Goal: Obtain resource: Obtain resource

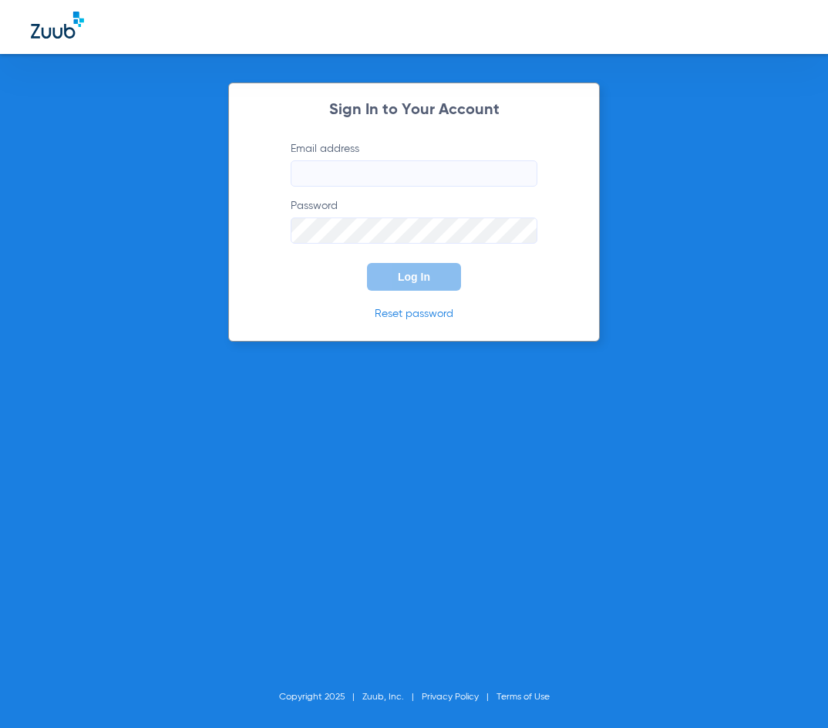
type input "[EMAIL_ADDRESS][DOMAIN_NAME]"
click at [401, 272] on span "Log In" at bounding box center [414, 277] width 32 height 12
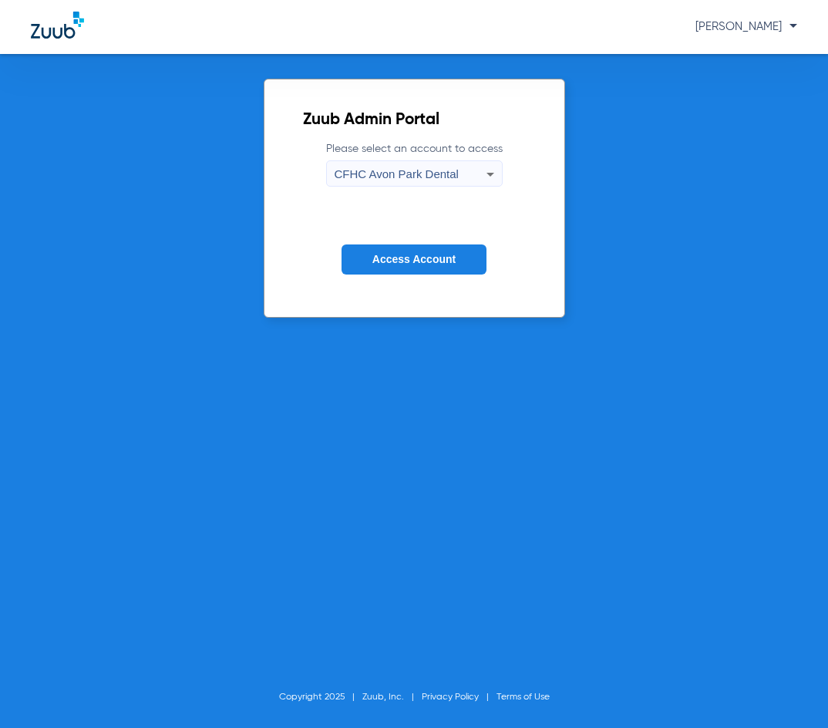
click at [422, 175] on span "CFHC Avon Park Dental" at bounding box center [396, 173] width 124 height 13
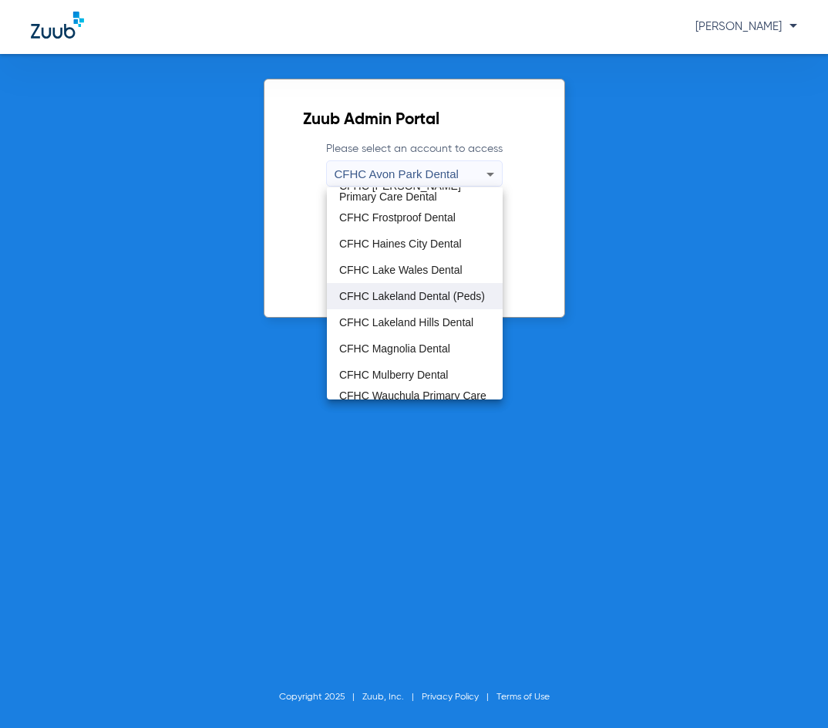
scroll to position [103, 0]
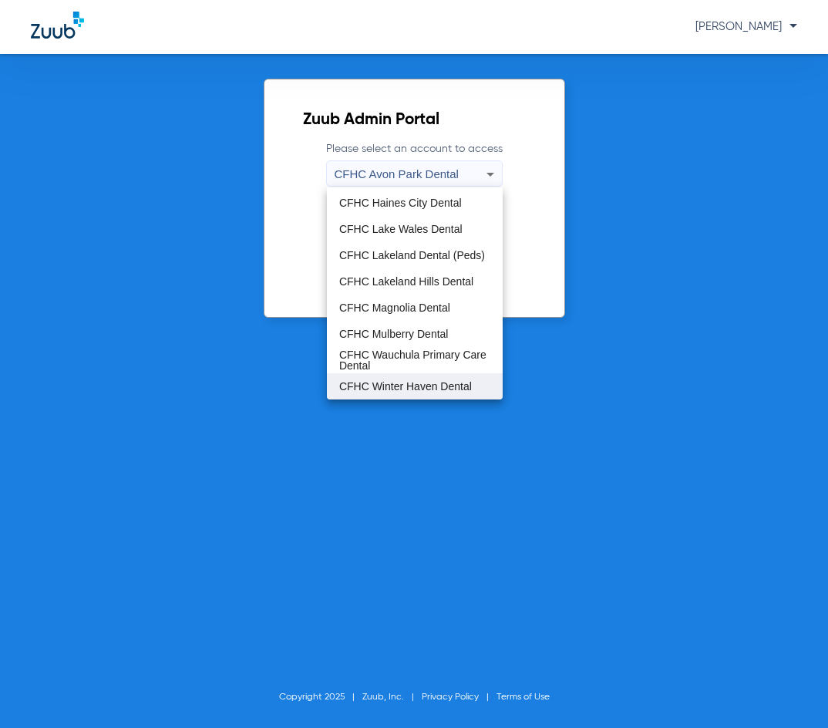
click at [431, 388] on span "CFHC Winter Haven Dental" at bounding box center [405, 386] width 133 height 11
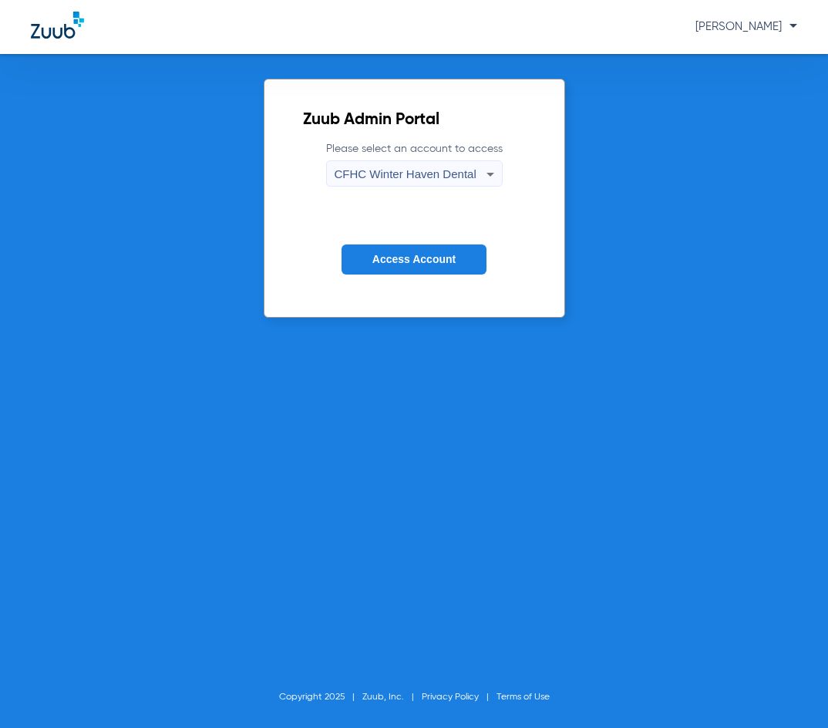
click at [400, 254] on span "Access Account" at bounding box center [413, 259] width 83 height 12
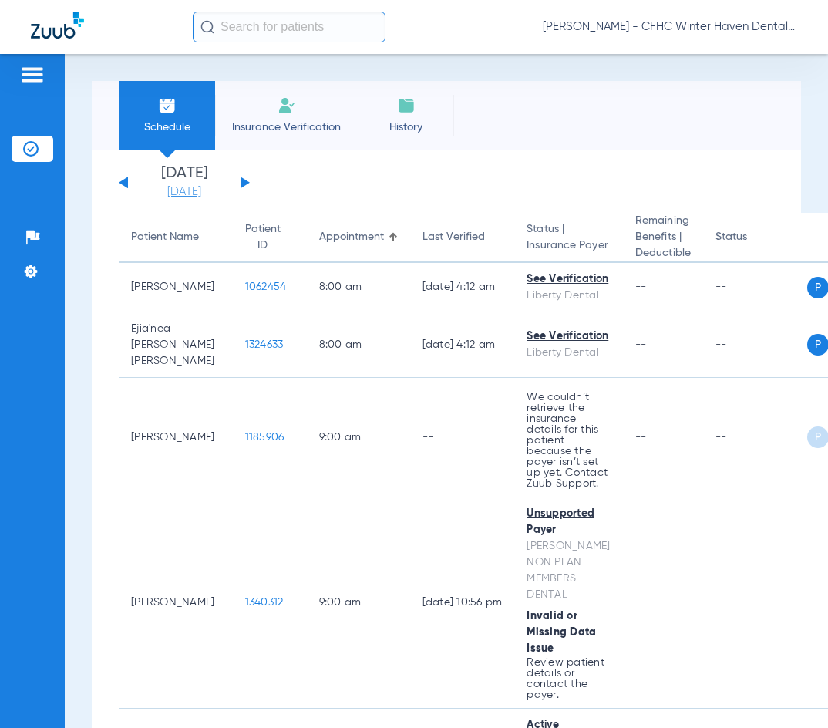
click at [180, 192] on link "[DATE]" at bounding box center [184, 191] width 92 height 15
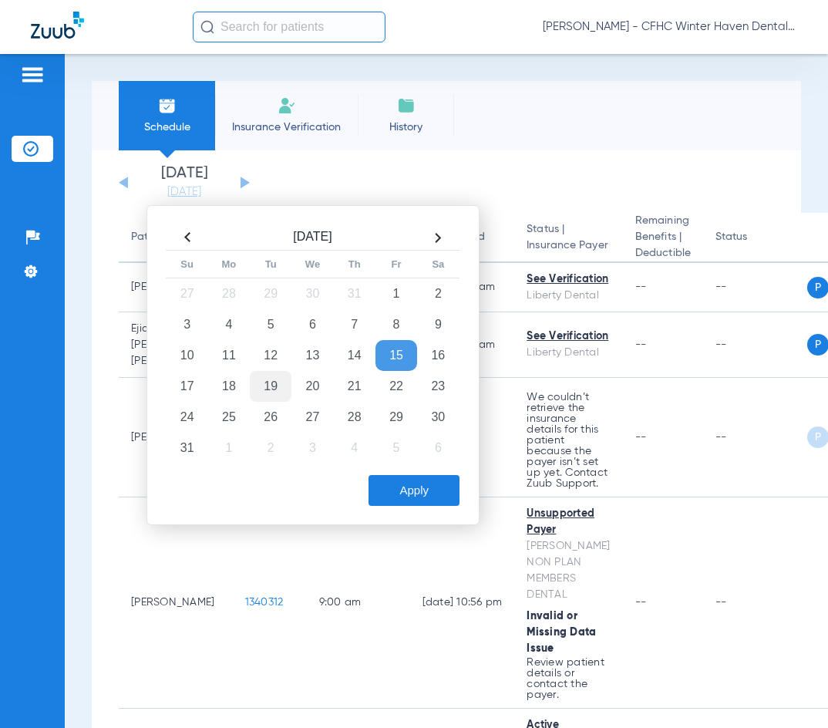
click at [274, 385] on td "19" at bounding box center [271, 386] width 42 height 31
click at [432, 486] on button "Apply" at bounding box center [413, 490] width 91 height 31
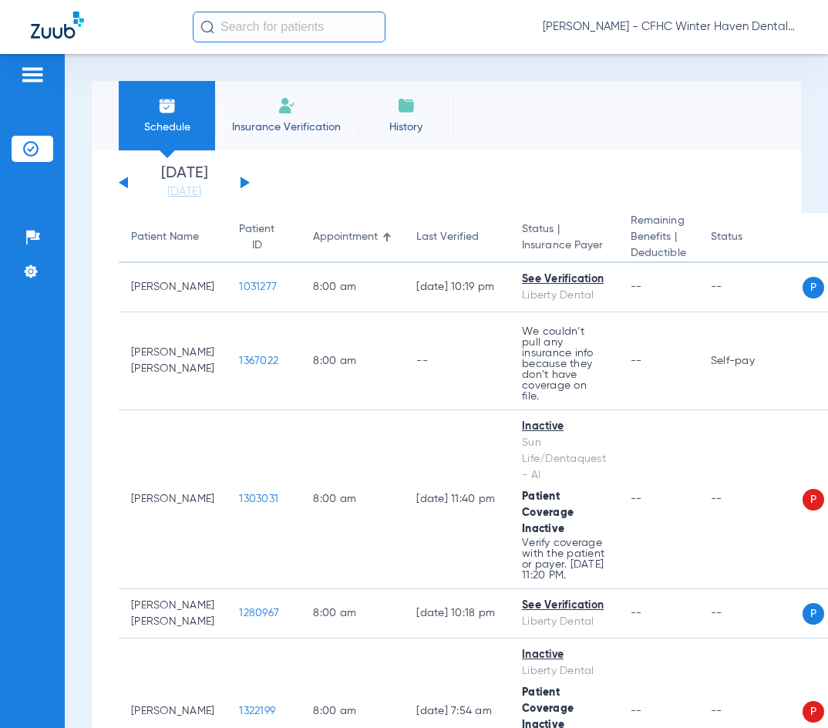
click at [474, 123] on div "Schedule Insurance Verification History Last Appt. Sync Time: [DATE] - 02:05 PM" at bounding box center [446, 115] width 709 height 69
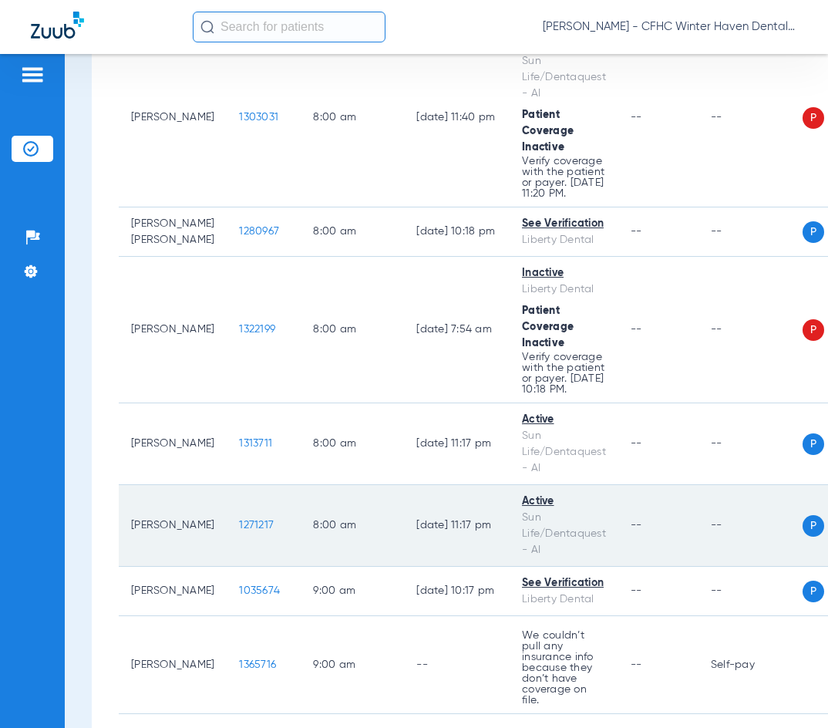
scroll to position [385, 0]
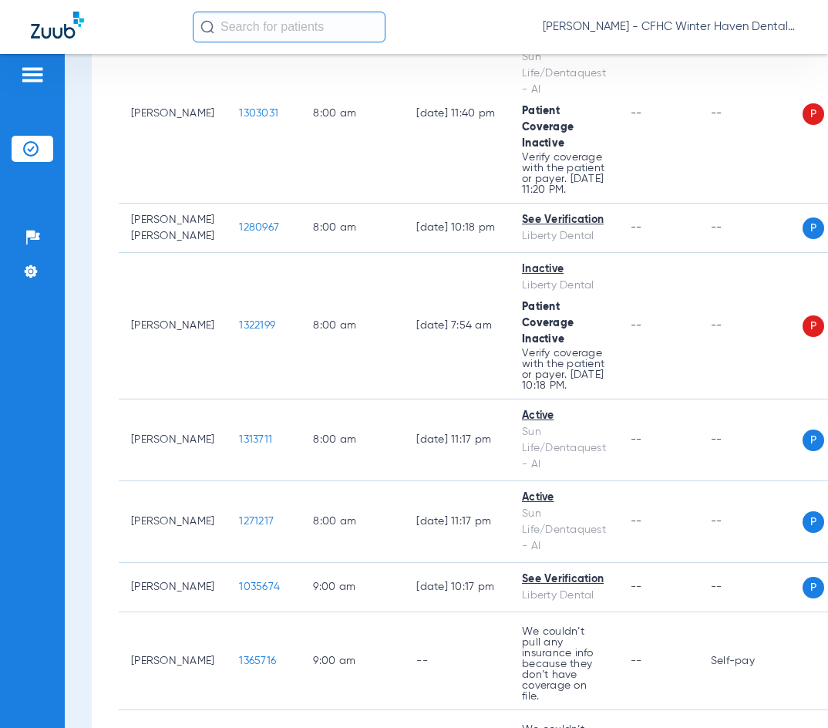
click at [415, 29] on div "[PERSON_NAME] - CFHC Winter Haven Dental" at bounding box center [495, 27] width 604 height 31
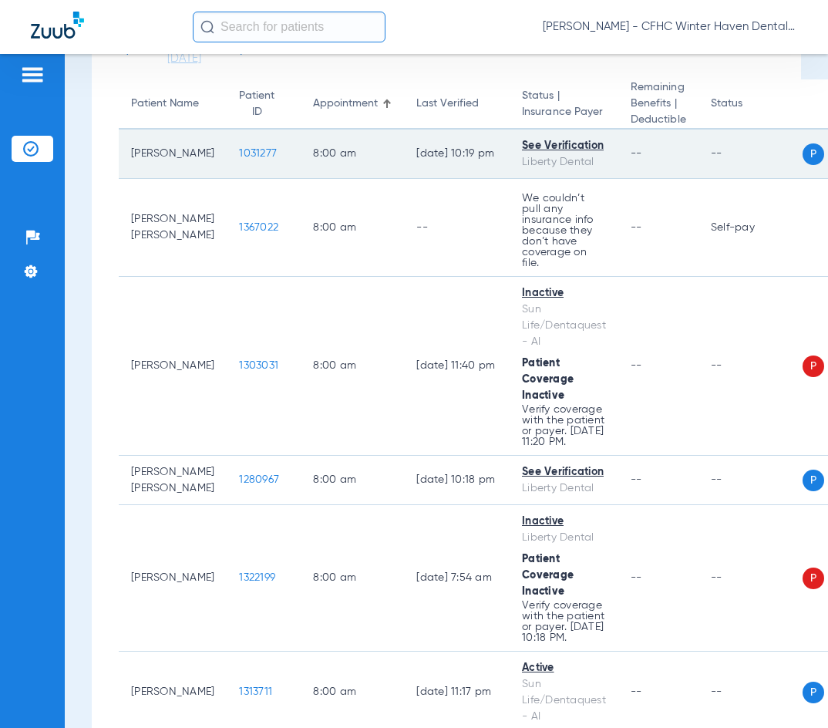
scroll to position [0, 0]
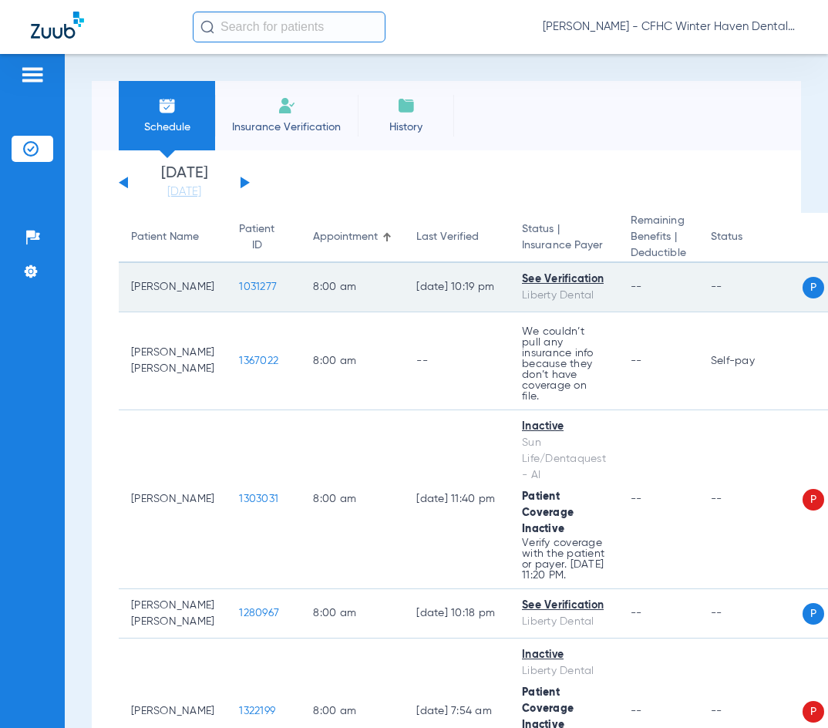
click at [239, 287] on span "1031277" at bounding box center [258, 286] width 38 height 11
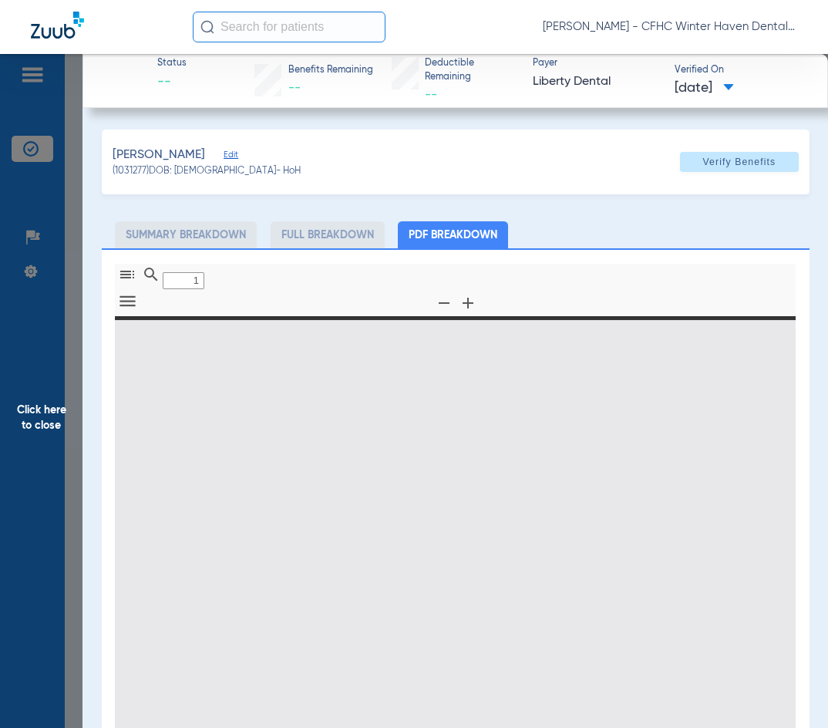
type input "0"
select select "page-width"
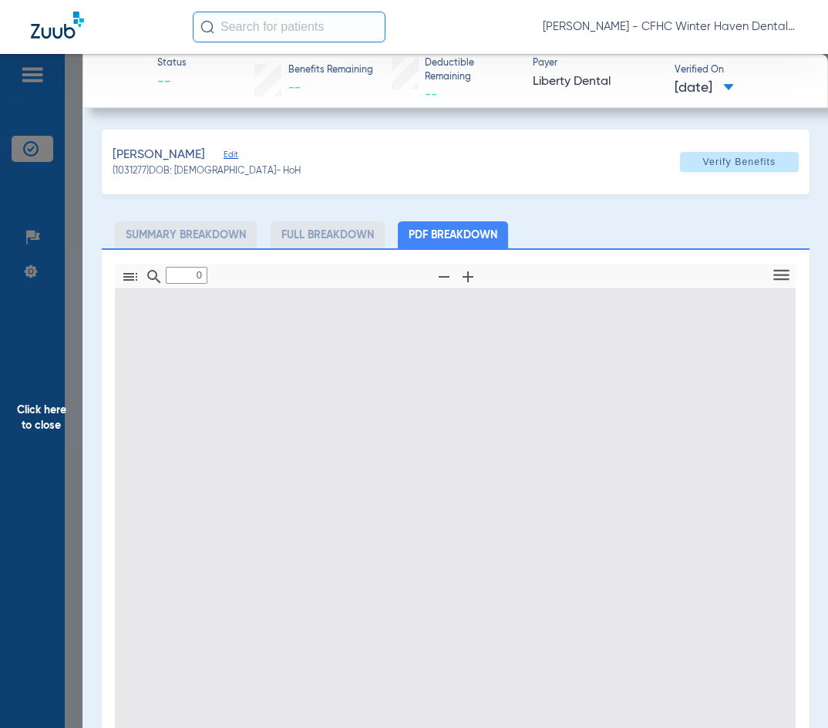
type input "1"
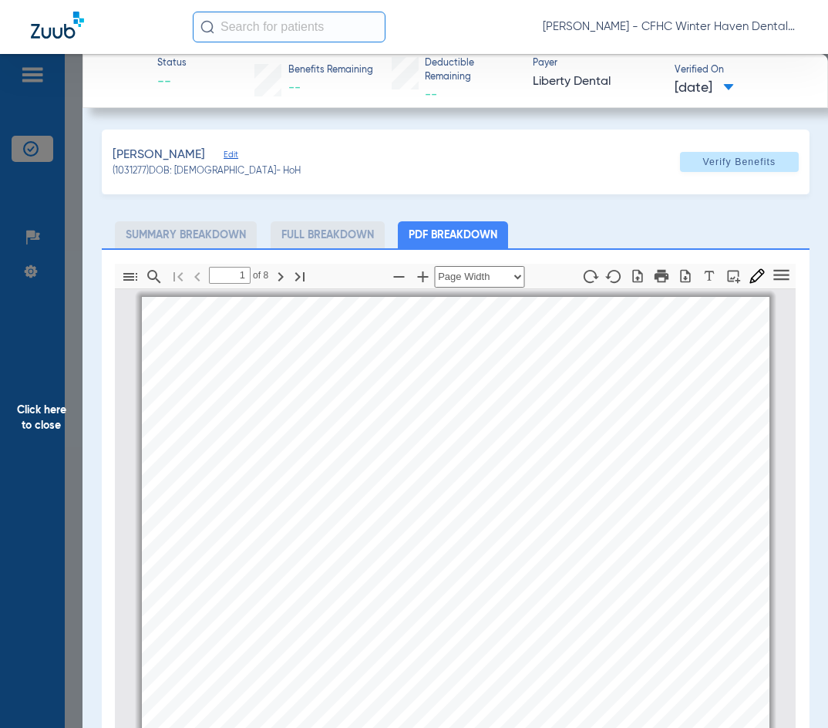
scroll to position [8, 0]
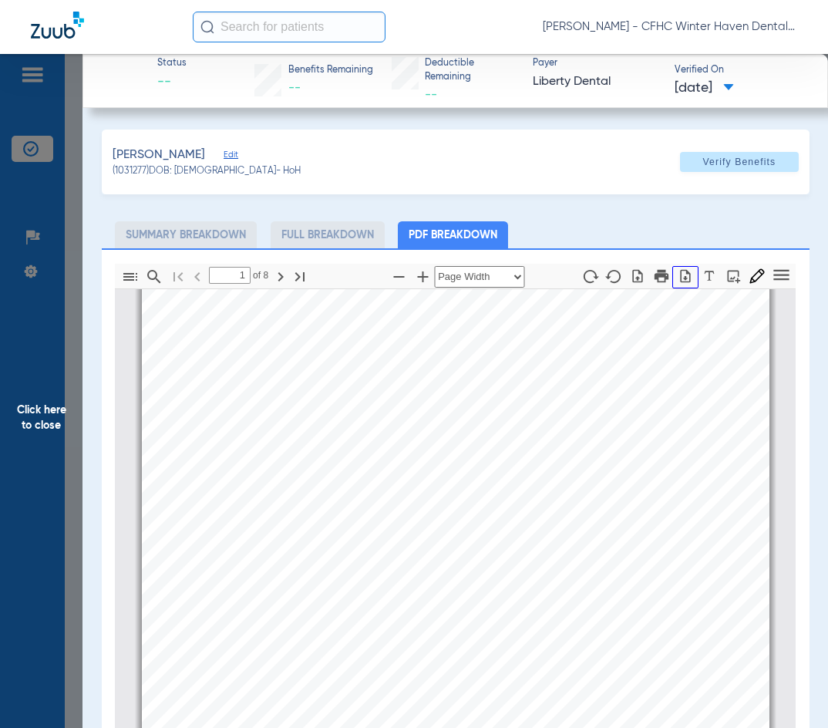
click at [682, 281] on button "button" at bounding box center [685, 277] width 26 height 22
click at [32, 415] on span "Click here to close" at bounding box center [41, 418] width 82 height 728
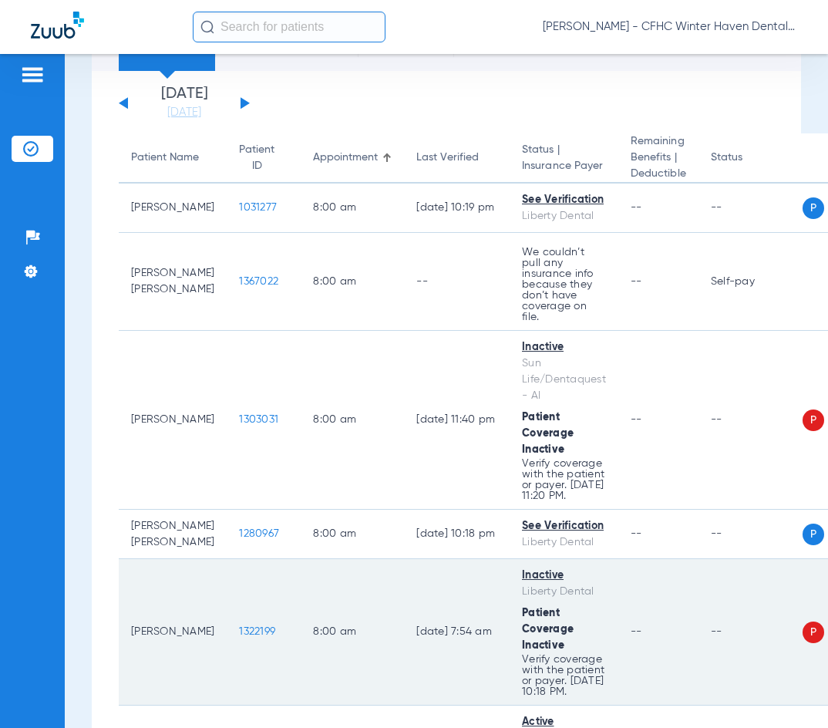
scroll to position [0, 0]
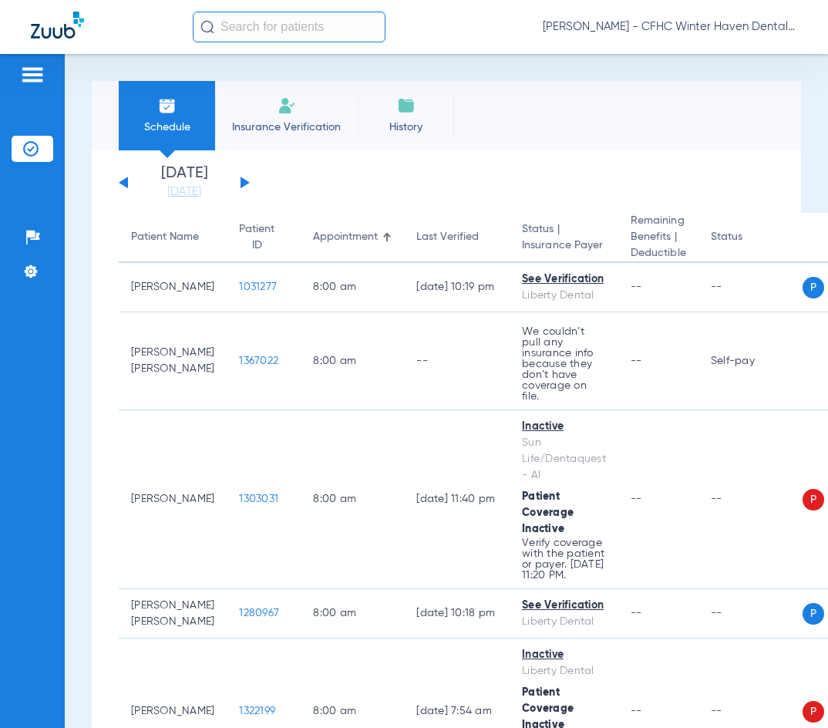
click at [499, 111] on div "Schedule Insurance Verification History Last Appt. Sync Time: [DATE] - 02:09 PM" at bounding box center [446, 115] width 709 height 69
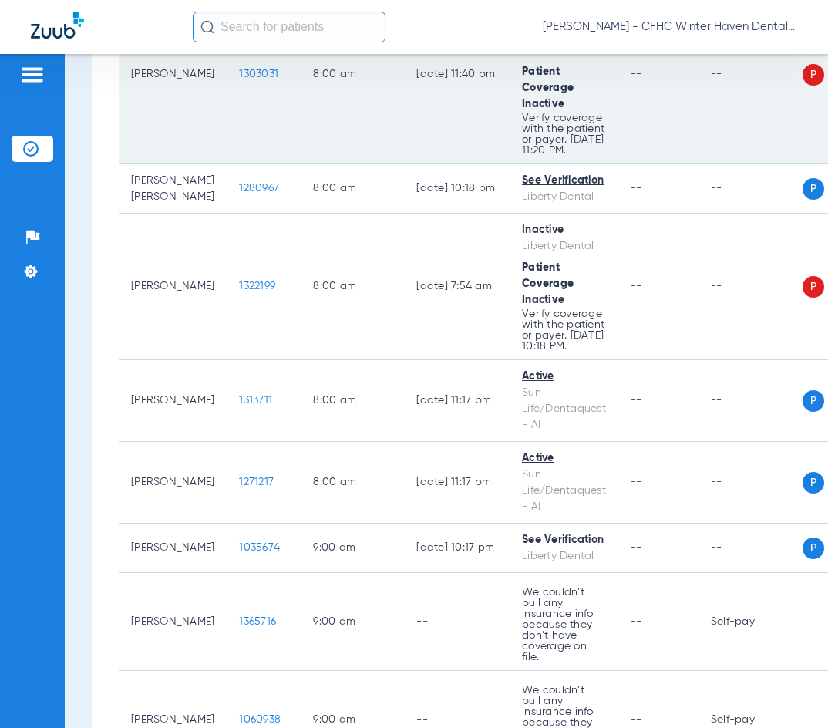
scroll to position [462, 0]
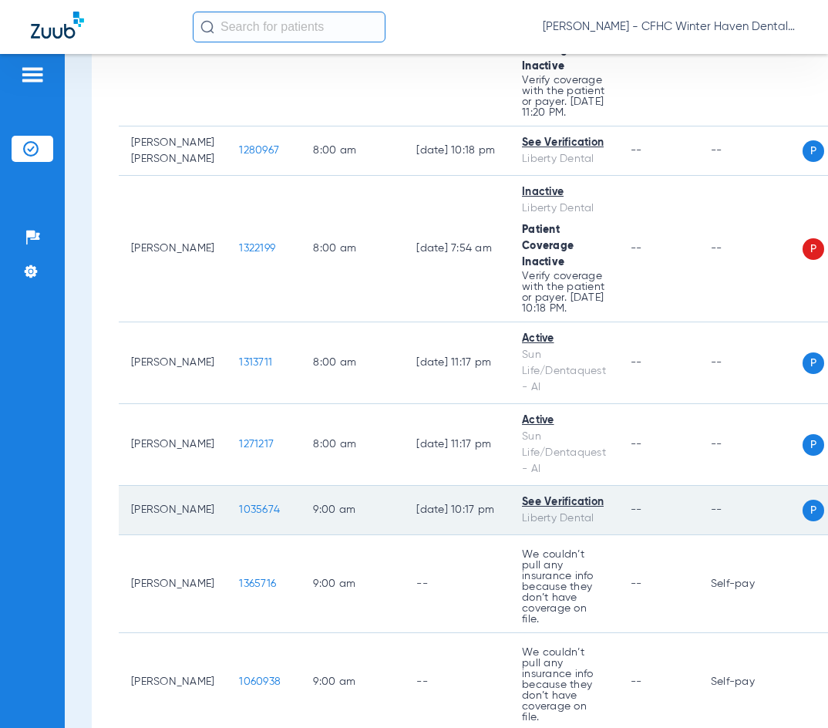
click at [240, 515] on span "1035674" at bounding box center [259, 509] width 41 height 11
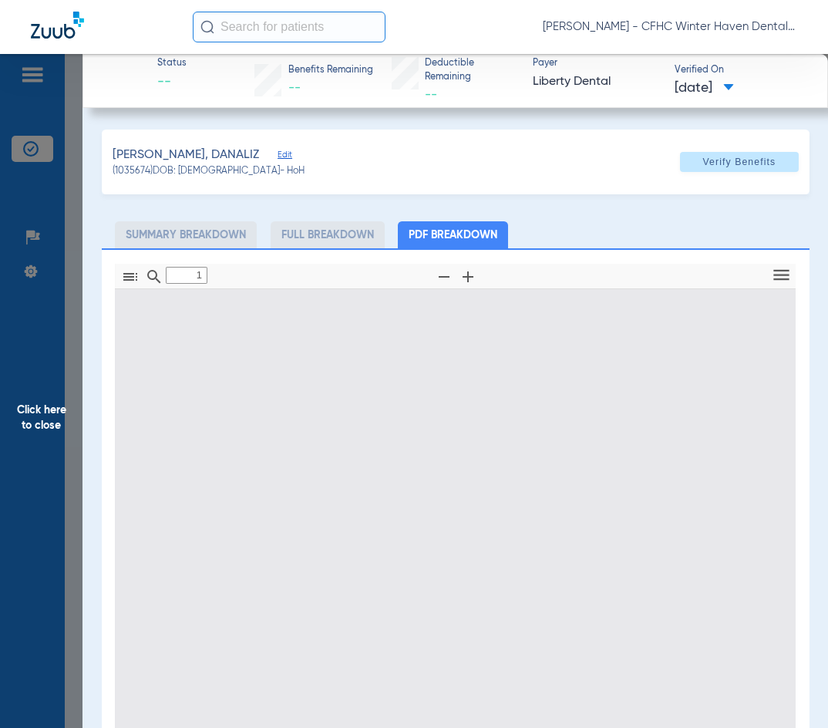
type input "0"
select select "page-width"
type input "1"
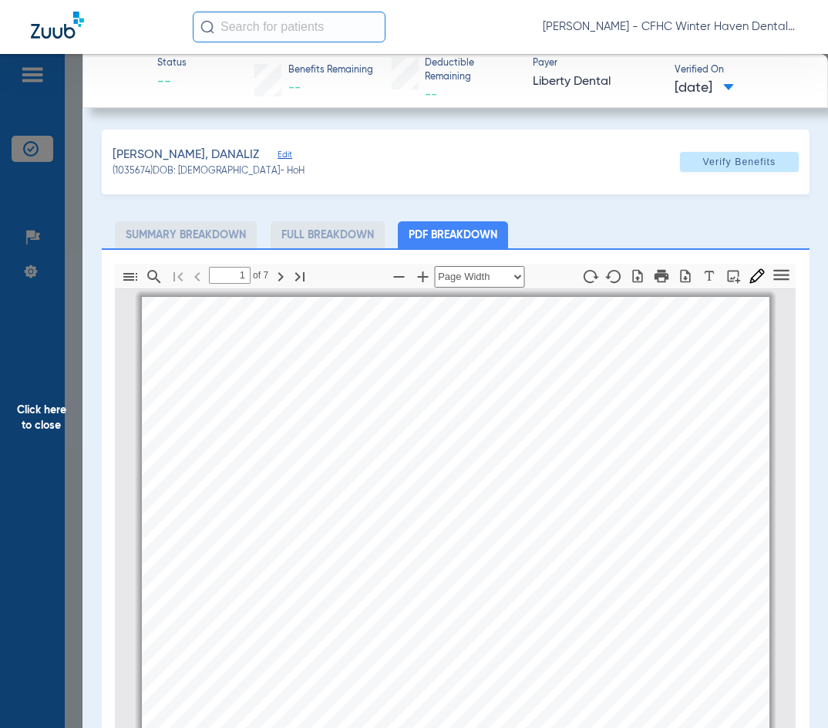
scroll to position [8, 0]
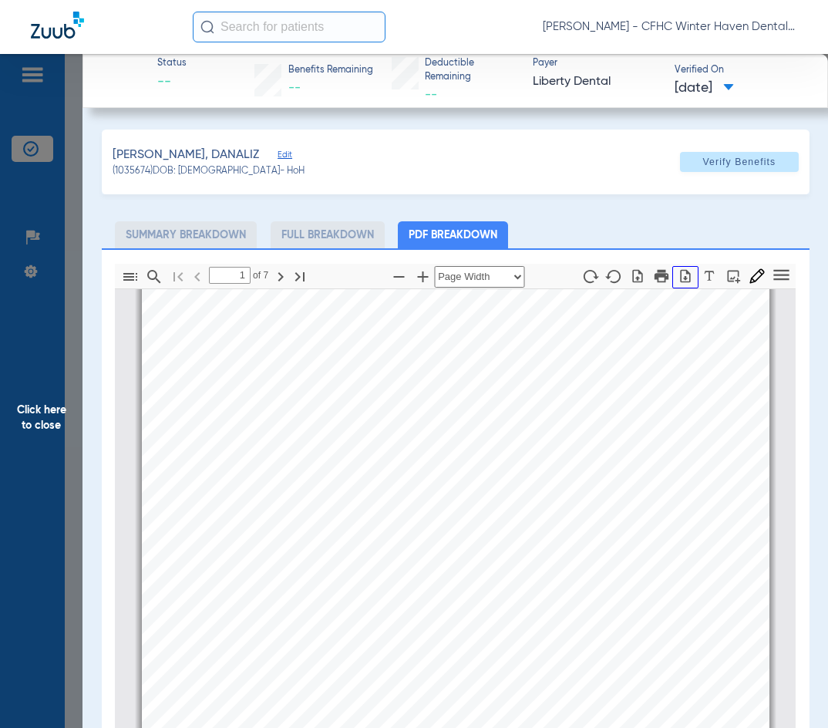
click at [677, 271] on icon "button" at bounding box center [684, 275] width 15 height 15
click at [29, 425] on span "Click here to close" at bounding box center [41, 418] width 82 height 728
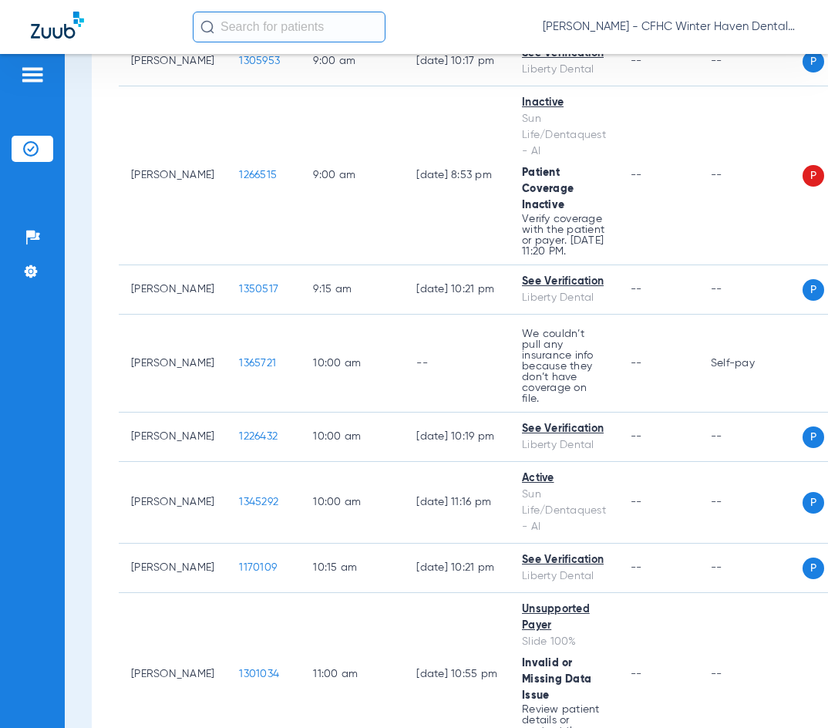
scroll to position [1233, 0]
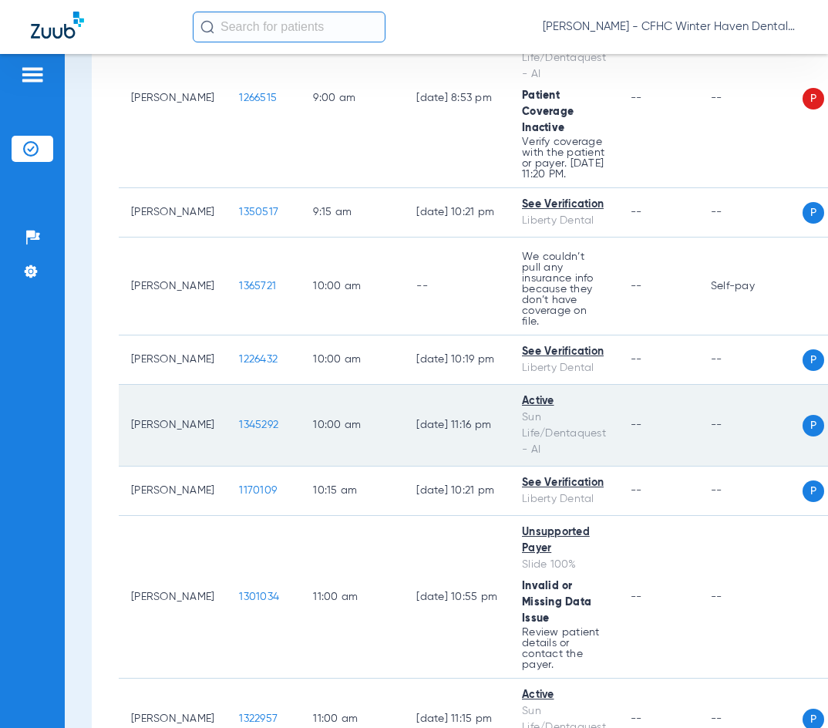
click at [239, 425] on span "1345292" at bounding box center [258, 424] width 39 height 11
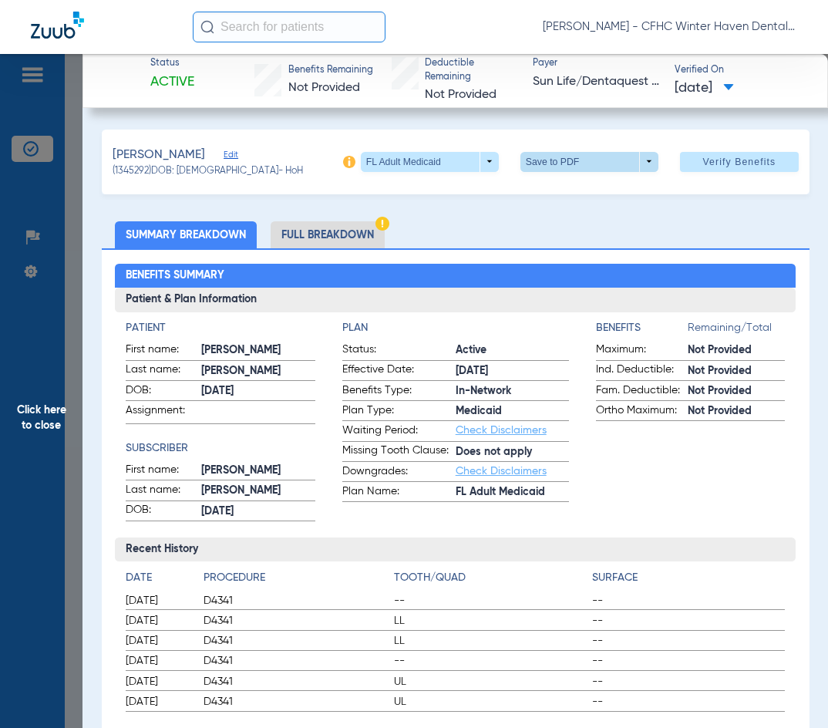
click at [573, 163] on span at bounding box center [588, 161] width 37 height 37
click at [561, 193] on span "Save to PDF" at bounding box center [583, 192] width 61 height 11
click at [394, 317] on div "Patient First name: [PERSON_NAME] Last name: [PERSON_NAME]: [DEMOGRAPHIC_DATA] …" at bounding box center [455, 416] width 681 height 209
click at [46, 409] on span "Click here to close" at bounding box center [41, 418] width 82 height 728
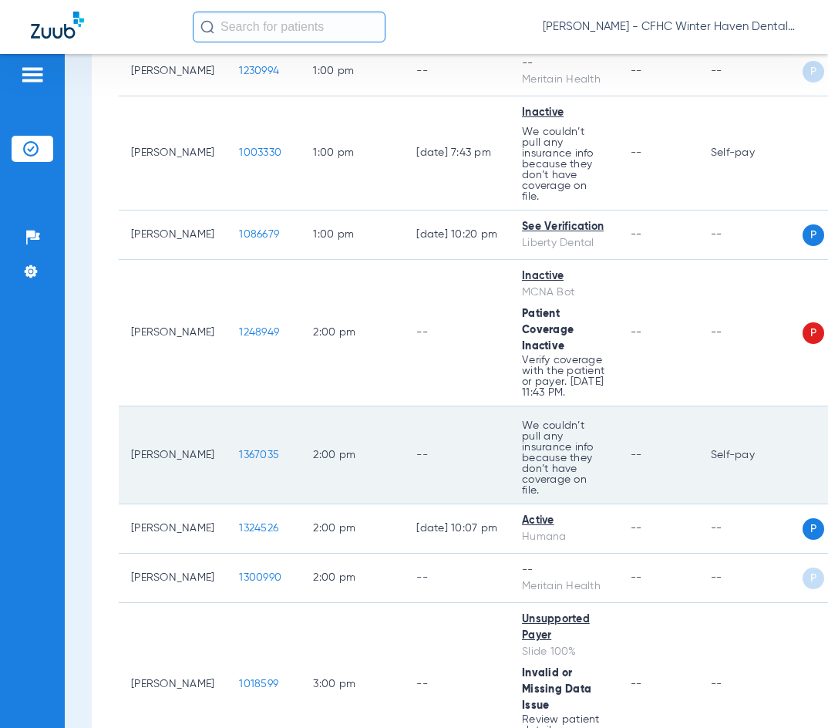
scroll to position [2419, 0]
